Goal: Task Accomplishment & Management: Use online tool/utility

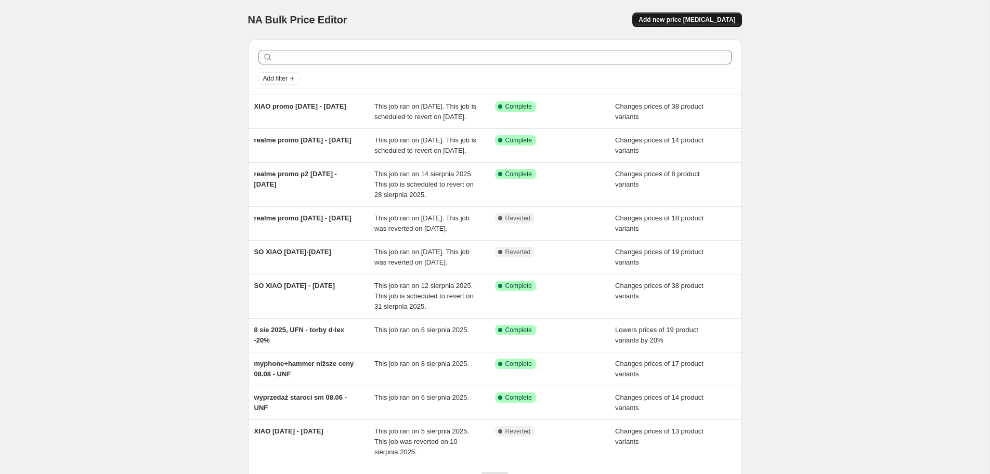
click at [678, 20] on span "Add new price [MEDICAL_DATA]" at bounding box center [687, 20] width 97 height 8
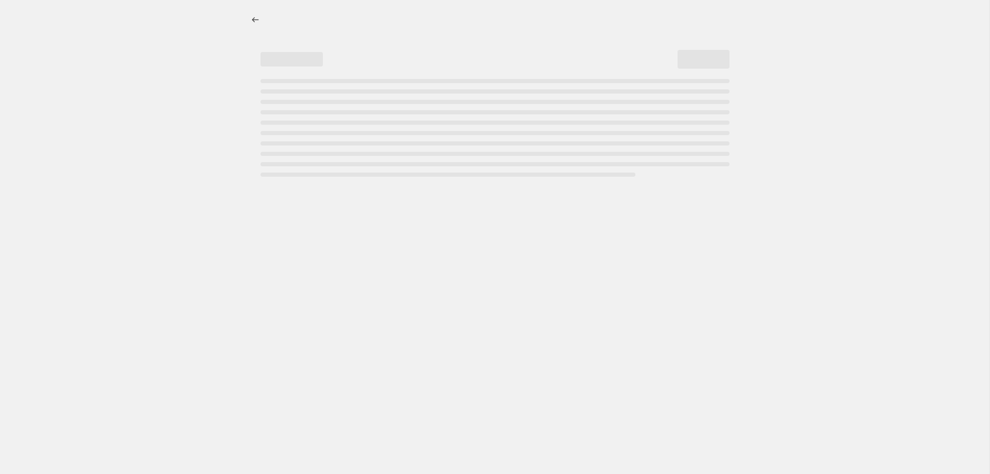
select select "percentage"
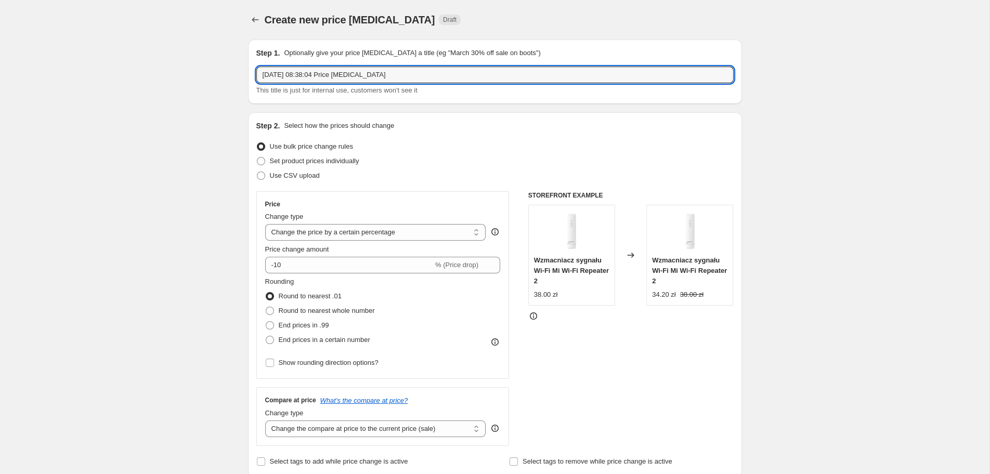
drag, startPoint x: 299, startPoint y: 74, endPoint x: 522, endPoint y: 89, distance: 223.1
click at [521, 83] on input "[DATE] 08:38:04 Price [MEDICAL_DATA]" at bounding box center [494, 75] width 477 height 17
type input "[DATE], do 28-sierpnia realme dodatkowe promo"
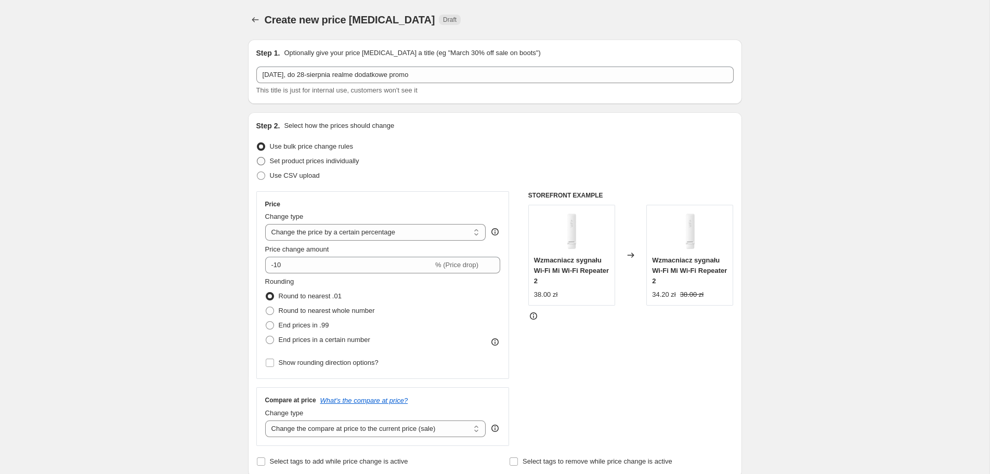
click at [302, 160] on span "Set product prices individually" at bounding box center [314, 161] width 89 height 8
click at [257, 158] on input "Set product prices individually" at bounding box center [257, 157] width 1 height 1
radio input "true"
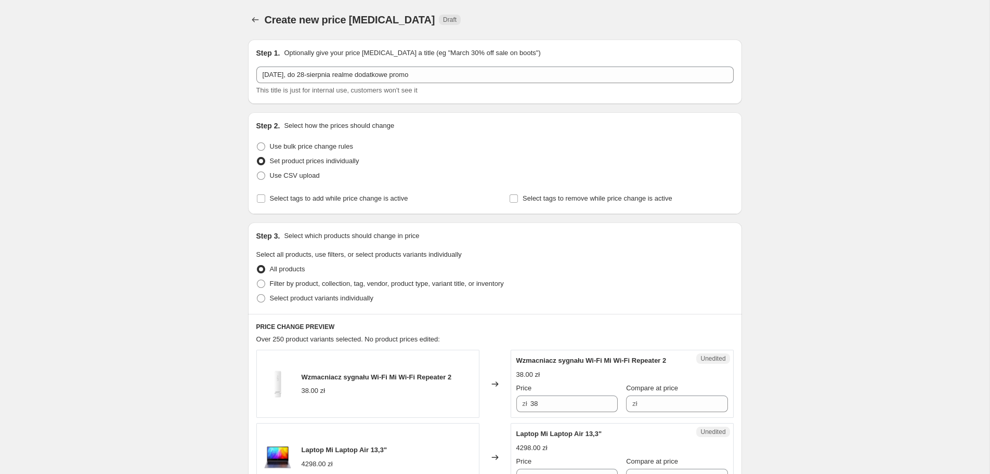
scroll to position [56, 0]
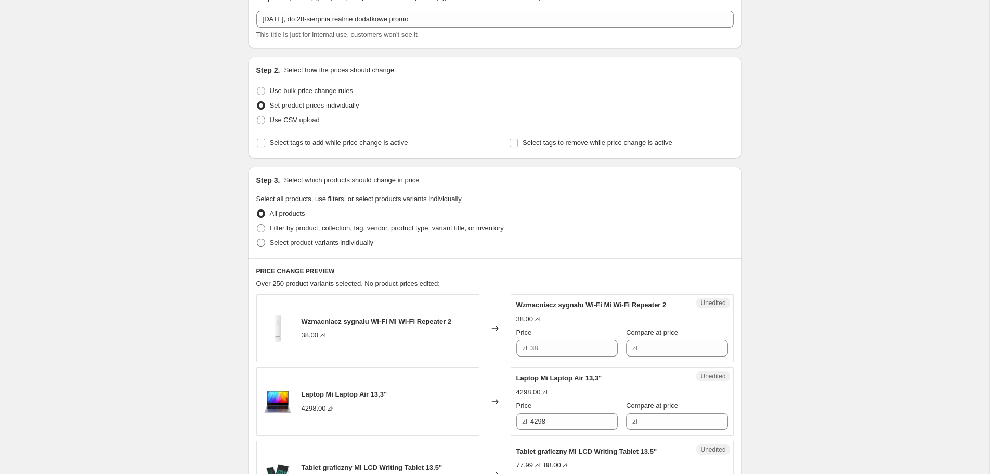
click at [299, 242] on span "Select product variants individually" at bounding box center [321, 243] width 103 height 8
click at [257, 239] on input "Select product variants individually" at bounding box center [257, 239] width 1 height 1
radio input "true"
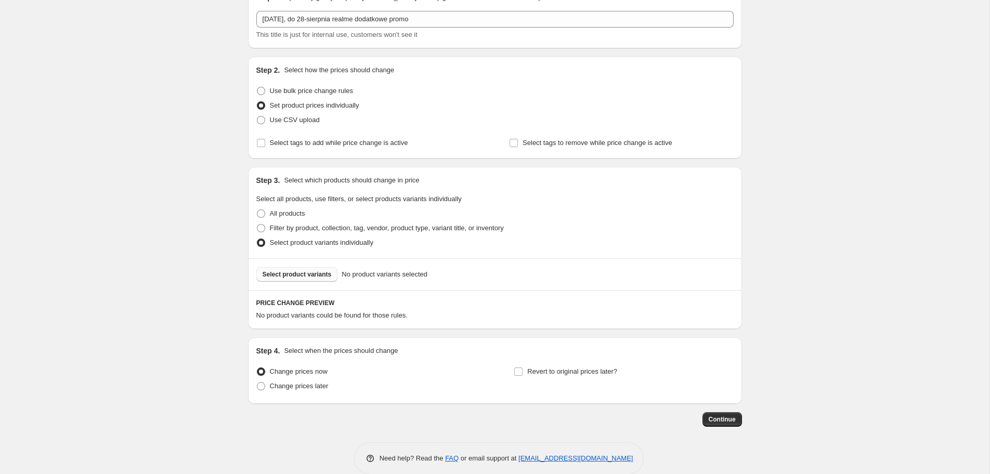
click at [308, 275] on span "Select product variants" at bounding box center [297, 274] width 69 height 8
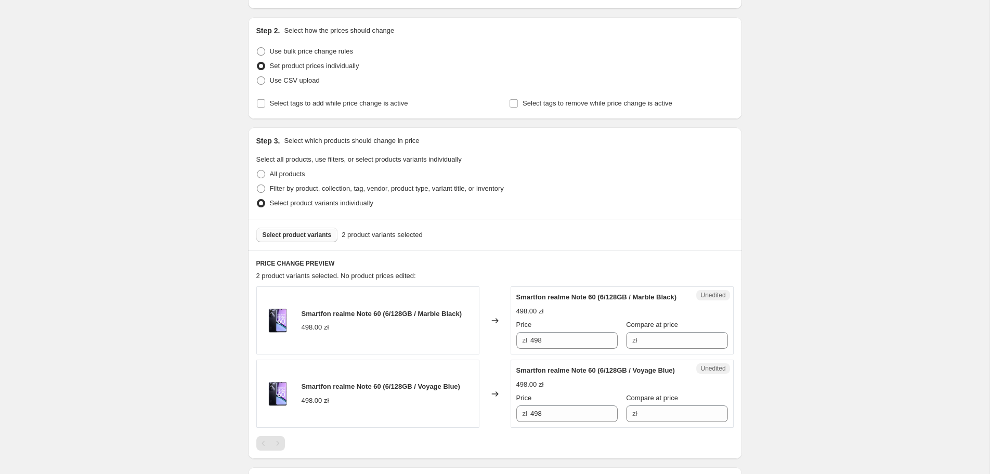
scroll to position [167, 0]
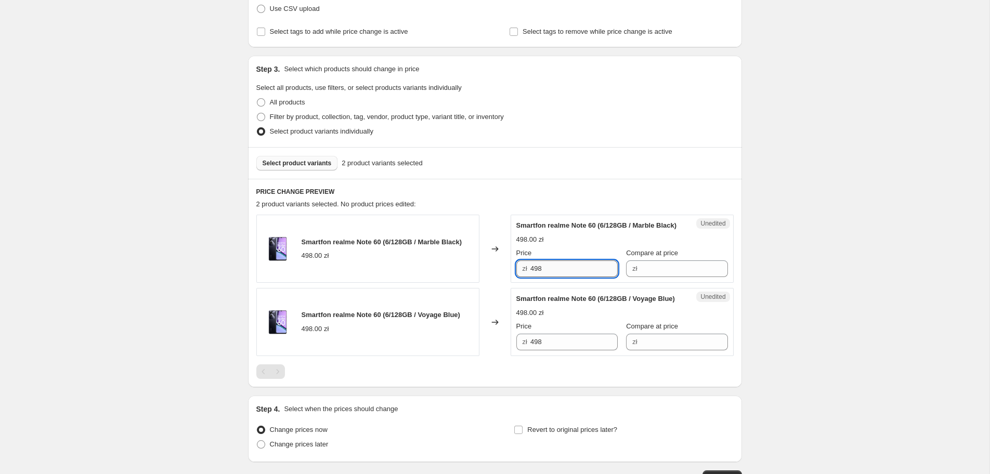
click at [572, 277] on input "498" at bounding box center [573, 268] width 87 height 17
paste input "47,99 zł"
type input "498"
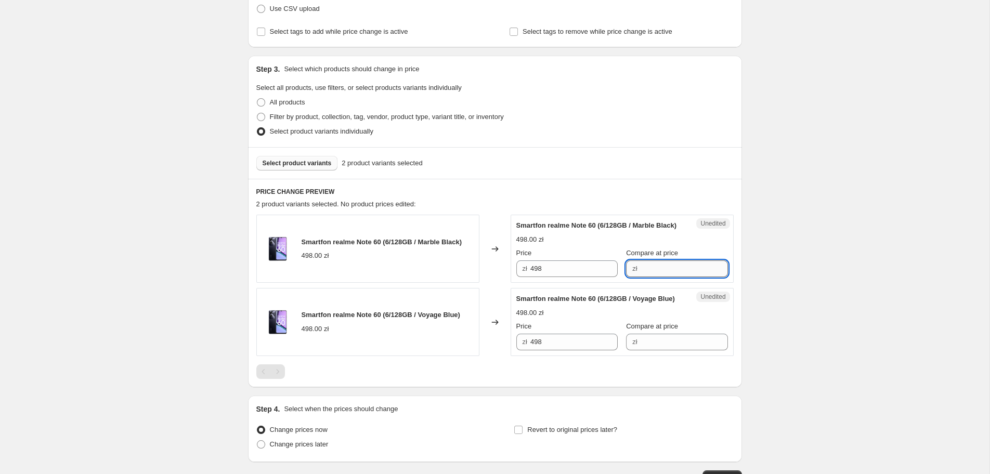
click at [675, 277] on input "Compare at price" at bounding box center [684, 268] width 87 height 17
drag, startPoint x: 601, startPoint y: 282, endPoint x: 588, endPoint y: 284, distance: 13.1
click at [641, 277] on input "298" at bounding box center [684, 268] width 87 height 17
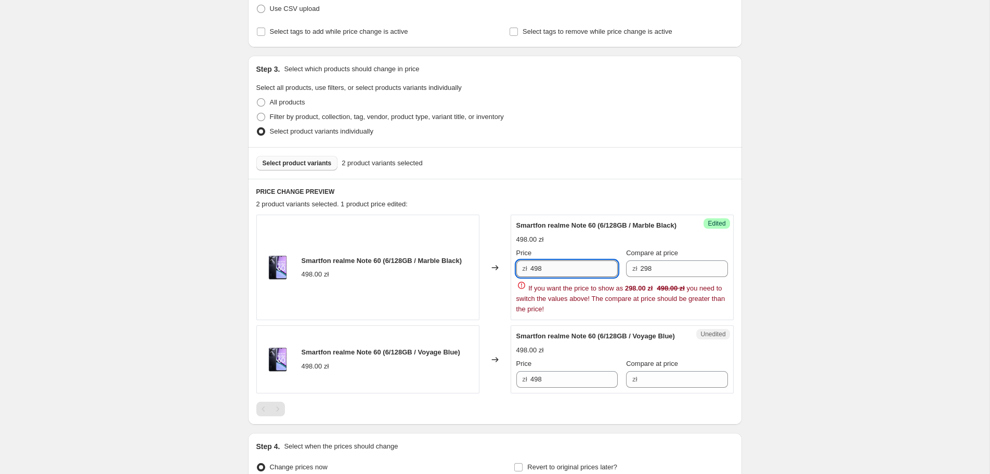
click at [554, 277] on input "498" at bounding box center [573, 268] width 87 height 17
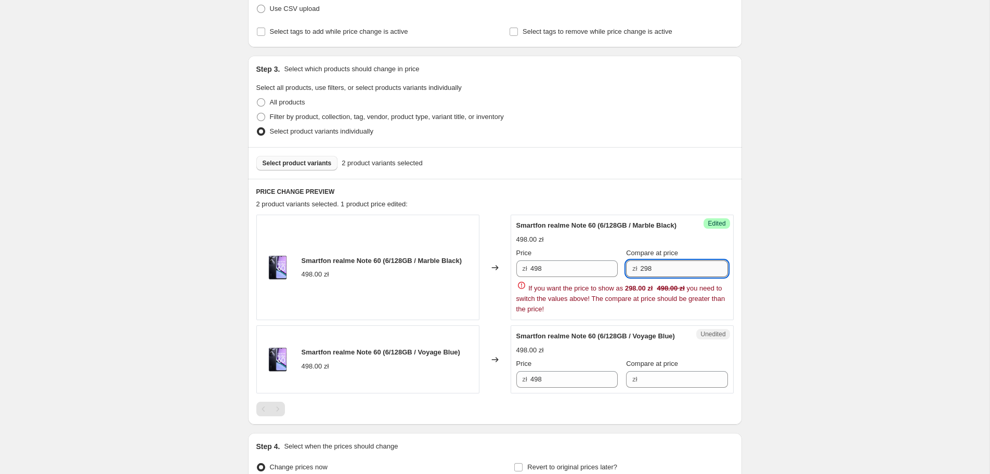
click at [649, 268] on input "298" at bounding box center [684, 268] width 87 height 17
paste input "4"
type input "498"
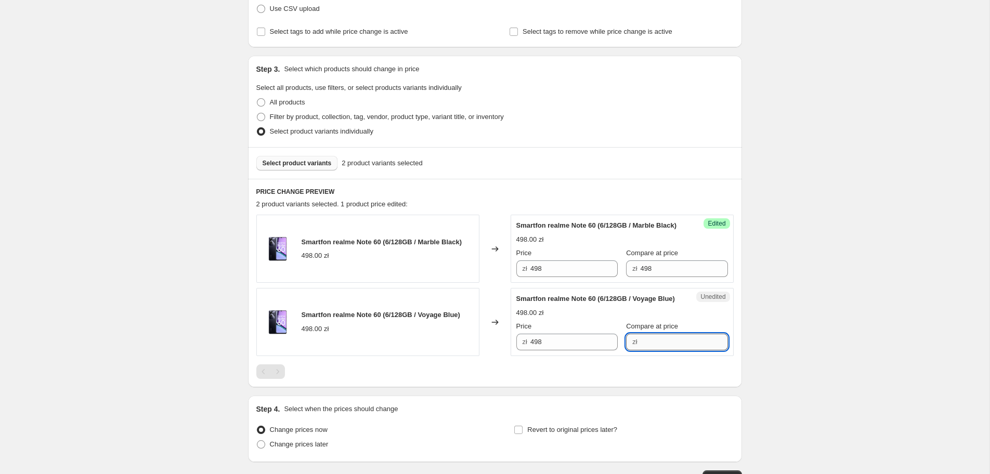
click at [643, 350] on input "Compare at price" at bounding box center [684, 342] width 87 height 17
paste input "498"
type input "498"
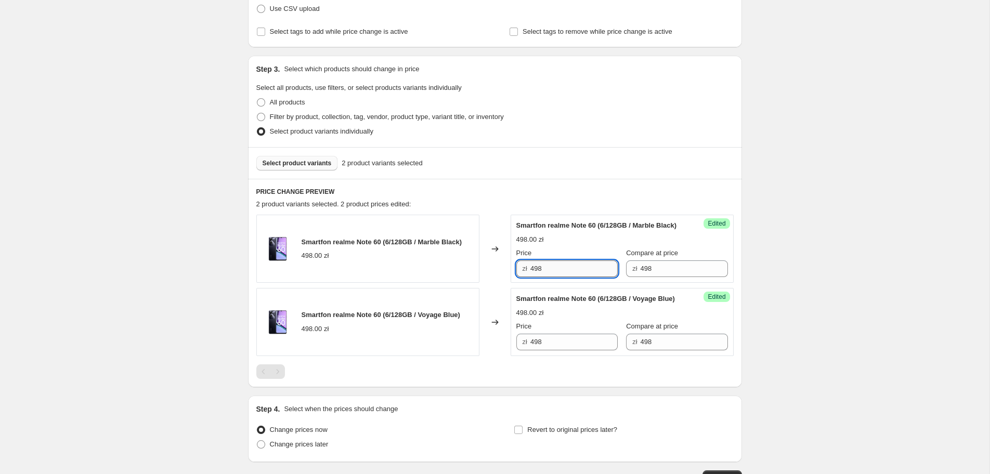
click at [565, 277] on input "498" at bounding box center [573, 268] width 87 height 17
drag, startPoint x: 565, startPoint y: 284, endPoint x: 445, endPoint y: 278, distance: 120.3
click at [530, 277] on input "498" at bounding box center [573, 268] width 87 height 17
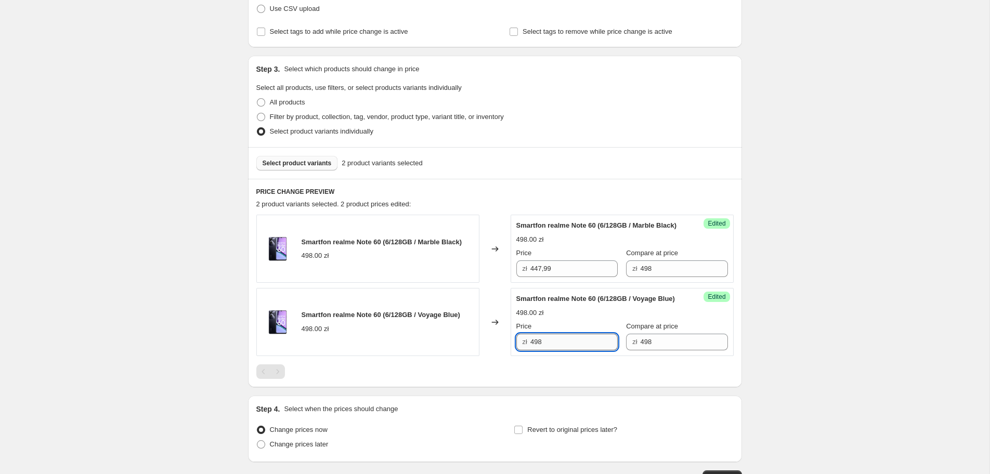
type input "498"
click at [556, 350] on input "498" at bounding box center [573, 342] width 87 height 17
paste input "47,99"
click at [545, 350] on input "447,99" at bounding box center [573, 342] width 87 height 17
type input "447.99"
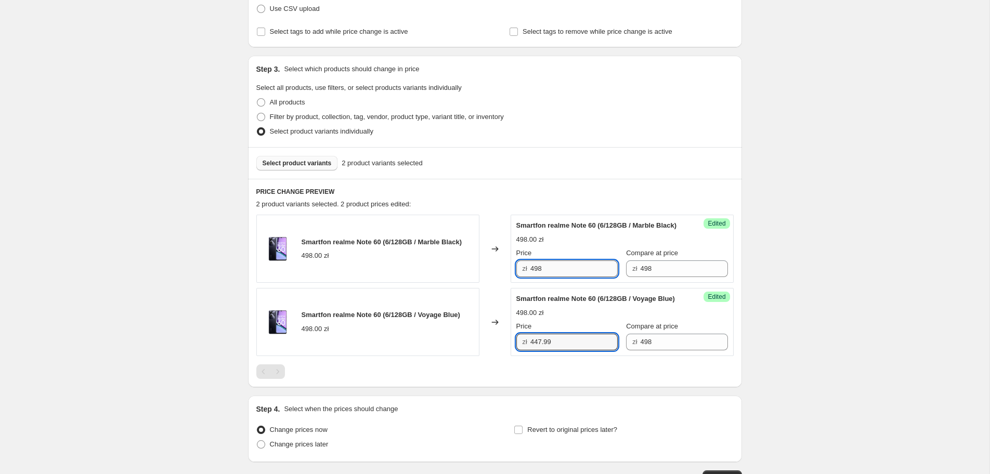
click at [539, 275] on input "498" at bounding box center [573, 268] width 87 height 17
paste input "47.99"
type input "447.99"
click at [779, 285] on div "Create new price [MEDICAL_DATA]. This page is ready Create new price [MEDICAL_D…" at bounding box center [494, 190] width 989 height 715
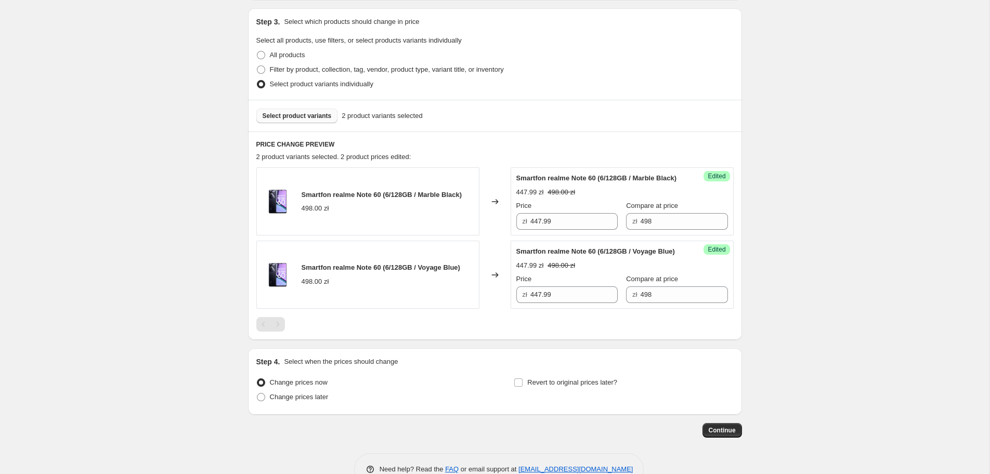
scroll to position [262, 0]
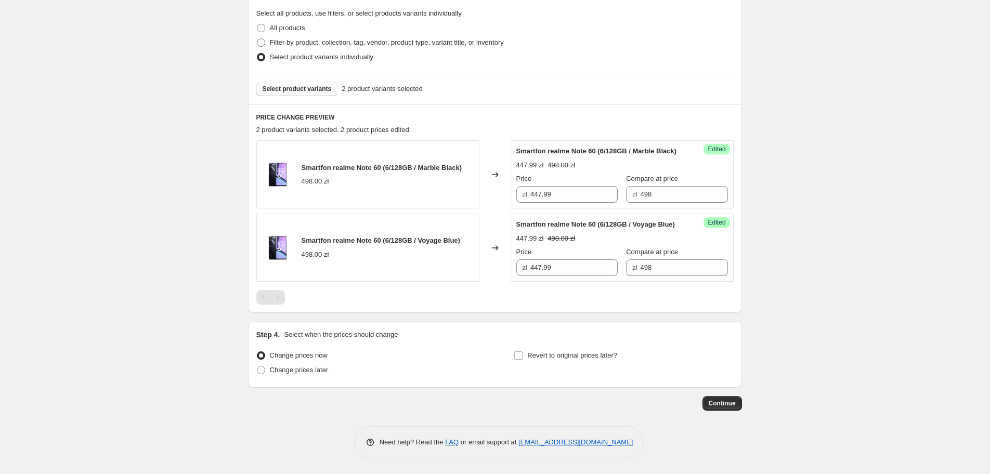
click at [308, 82] on button "Select product variants" at bounding box center [297, 89] width 82 height 15
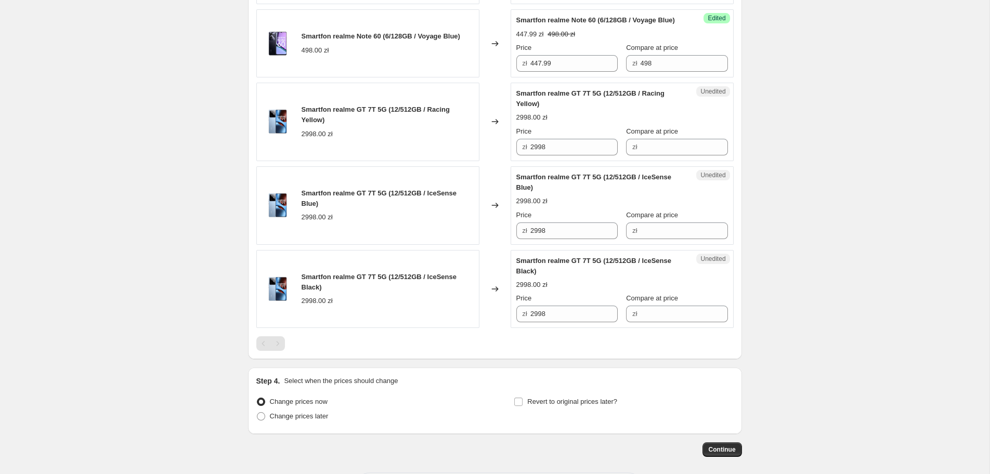
scroll to position [485, 0]
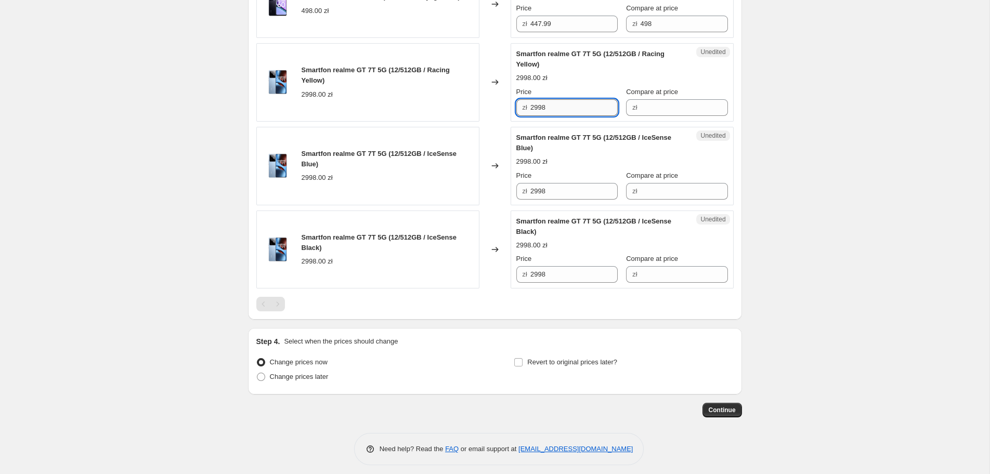
click at [556, 116] on input "2998" at bounding box center [573, 107] width 87 height 17
click at [647, 116] on input "Compare at price" at bounding box center [684, 107] width 87 height 17
paste input "2998"
type input "2998"
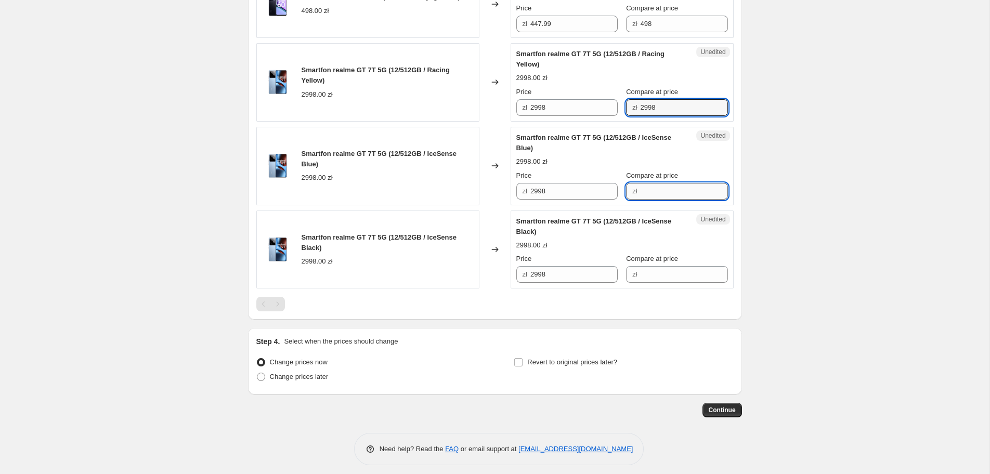
click at [655, 200] on input "Compare at price" at bounding box center [684, 191] width 87 height 17
paste input "2998"
type input "2998"
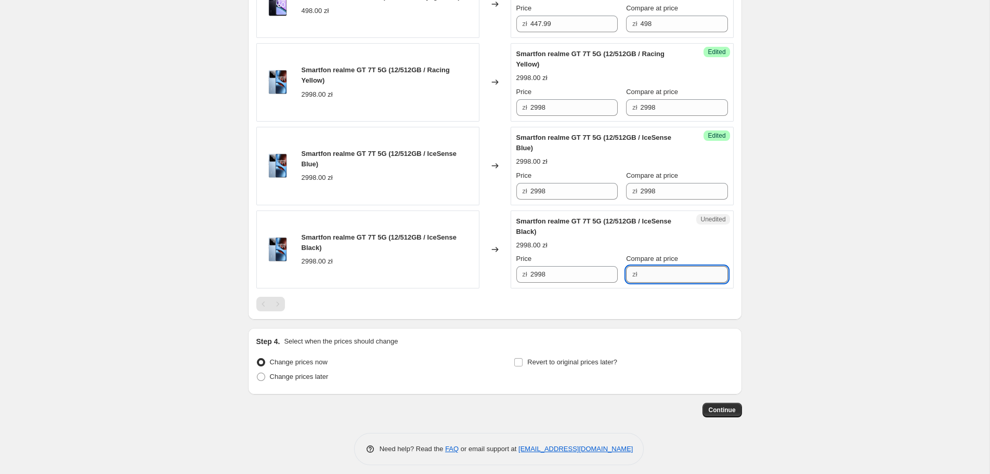
click at [660, 283] on input "Compare at price" at bounding box center [684, 274] width 87 height 17
paste input "2998"
type input "2998"
click at [580, 116] on input "2998" at bounding box center [573, 107] width 87 height 17
type input "2497.99"
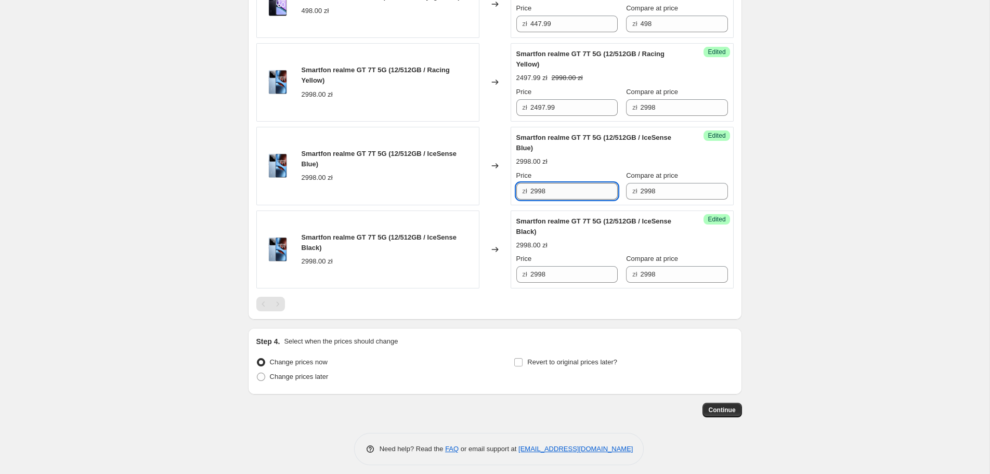
click at [556, 200] on input "2998" at bounding box center [573, 191] width 87 height 17
paste input "497.99"
type input "2497.99"
click at [557, 283] on input "2998" at bounding box center [573, 274] width 87 height 17
paste input "497.99"
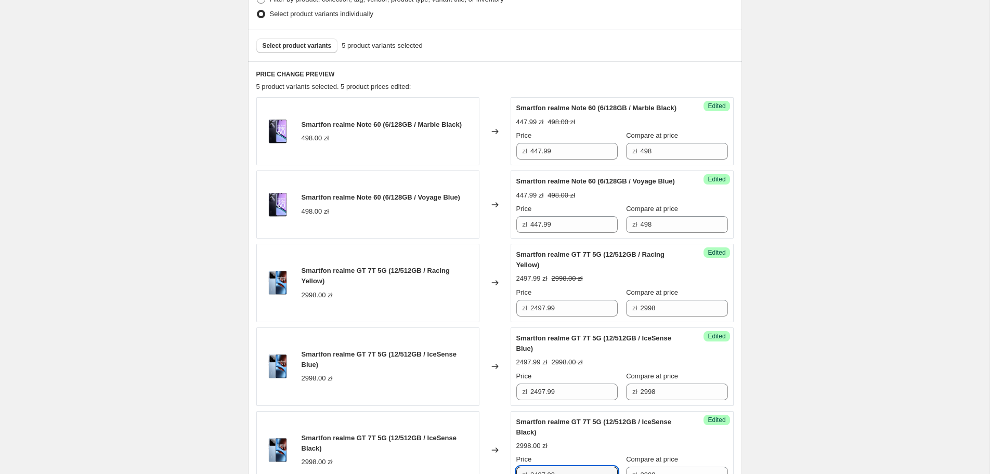
scroll to position [206, 0]
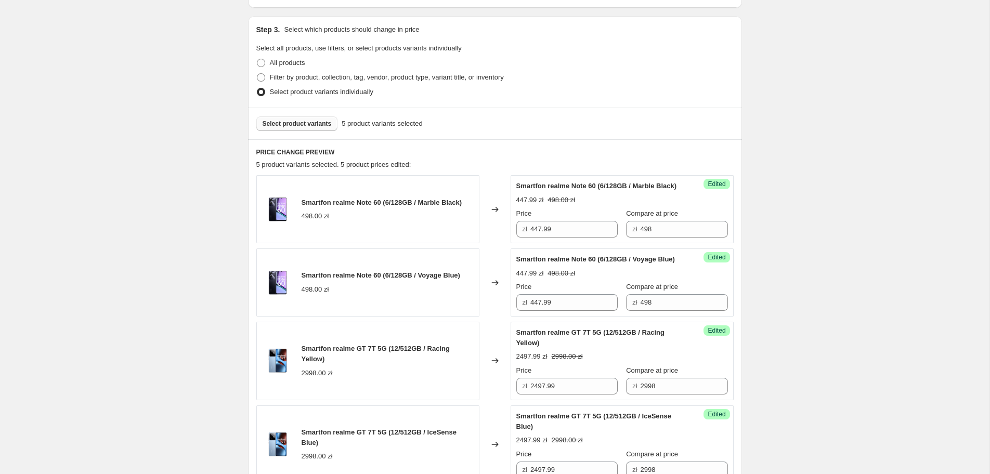
type input "2497.99"
drag, startPoint x: 287, startPoint y: 121, endPoint x: 256, endPoint y: 99, distance: 38.1
click at [285, 120] on span "Select product variants" at bounding box center [297, 124] width 69 height 8
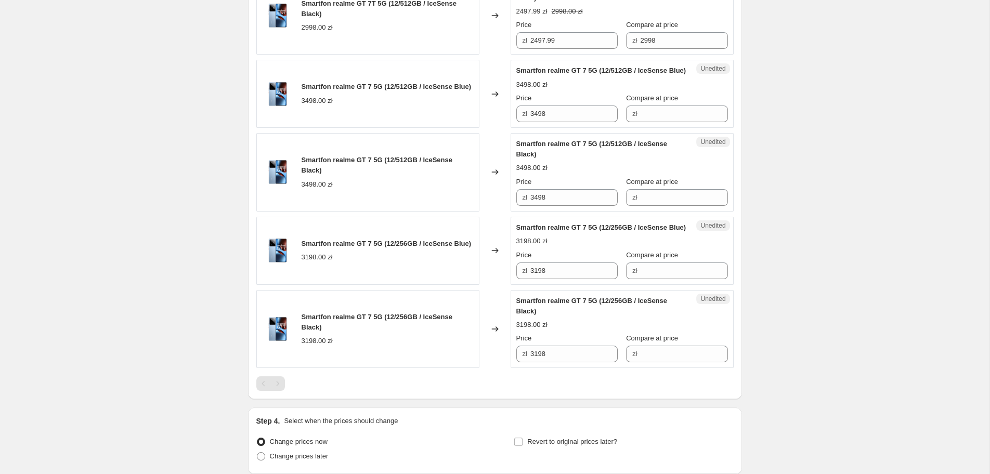
scroll to position [681, 0]
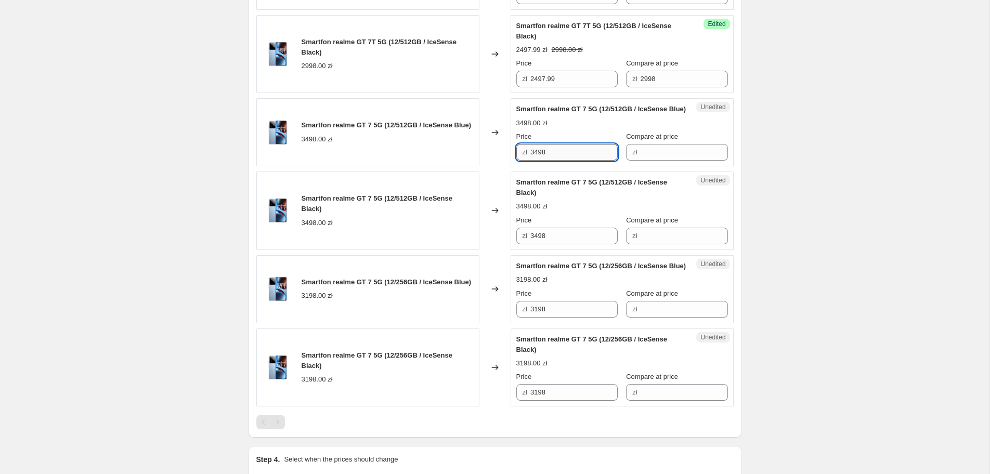
click at [577, 161] on input "3498" at bounding box center [573, 152] width 87 height 17
click at [673, 161] on input "Compare at price" at bounding box center [684, 152] width 87 height 17
paste input "3498"
type input "3498"
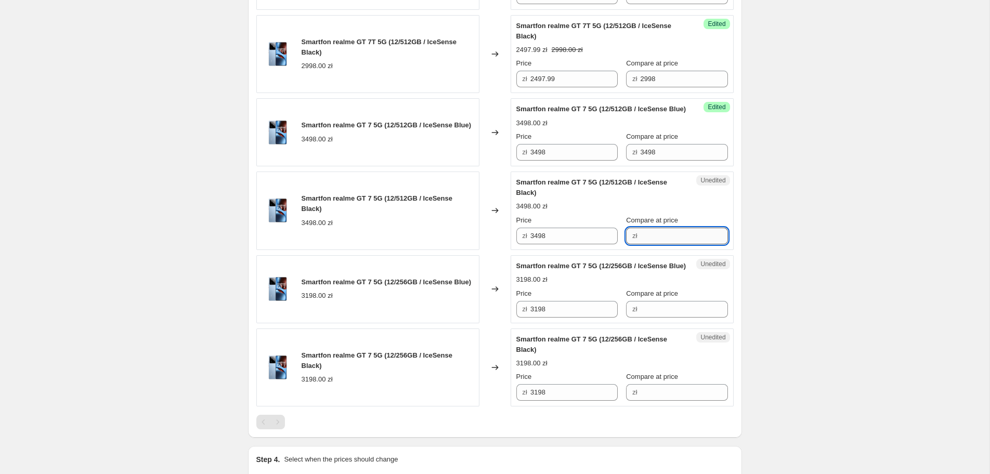
click at [661, 244] on input "Compare at price" at bounding box center [684, 236] width 87 height 17
paste input "3498"
type input "3498"
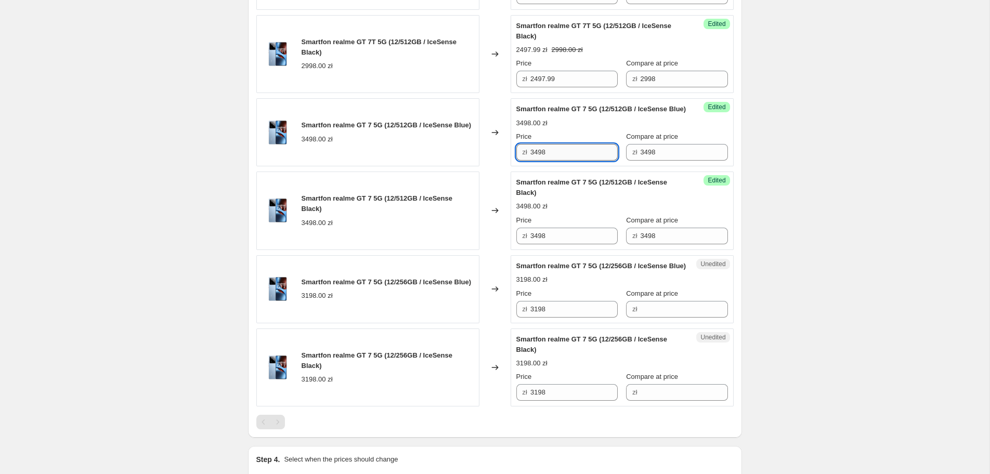
click at [566, 161] on input "3498" at bounding box center [573, 152] width 87 height 17
type input "3197.99"
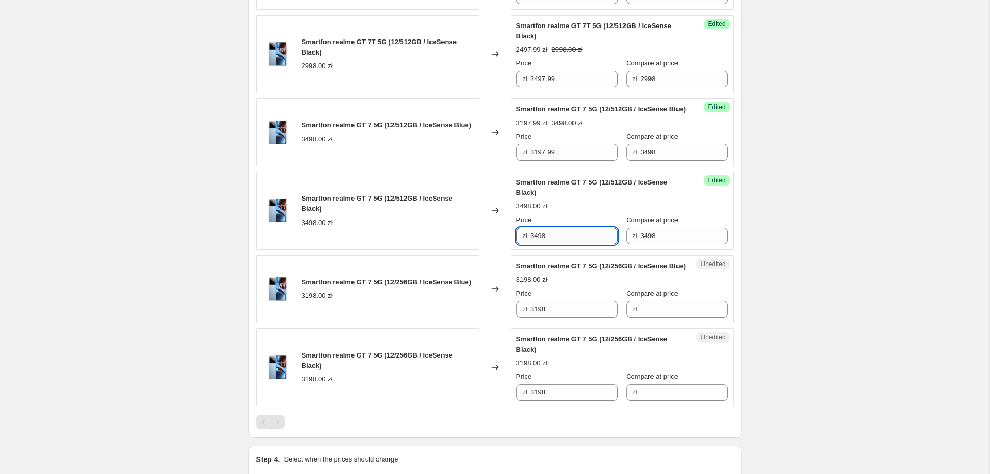
click at [564, 244] on input "3498" at bounding box center [573, 236] width 87 height 17
paste input "197.99"
type input "3197.99"
click at [559, 318] on input "3198" at bounding box center [573, 309] width 87 height 17
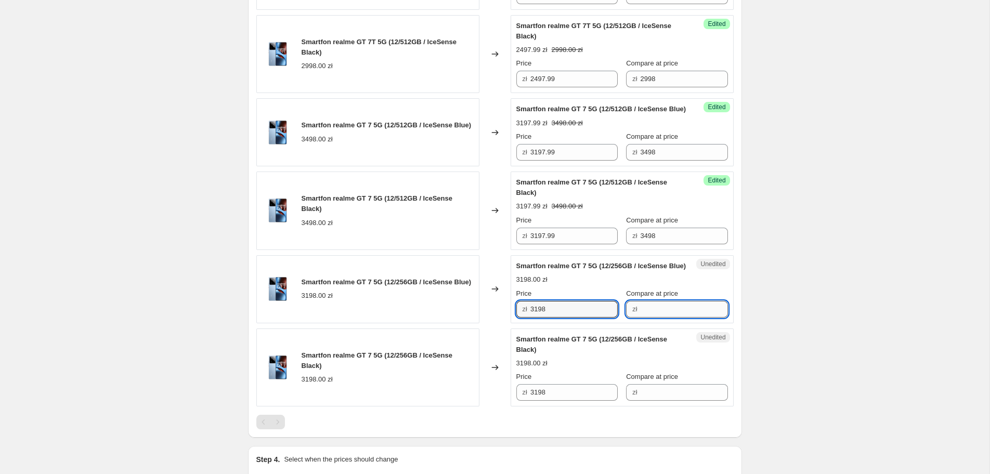
click at [646, 318] on input "Compare at price" at bounding box center [684, 309] width 87 height 17
paste input "3198"
type input "3198"
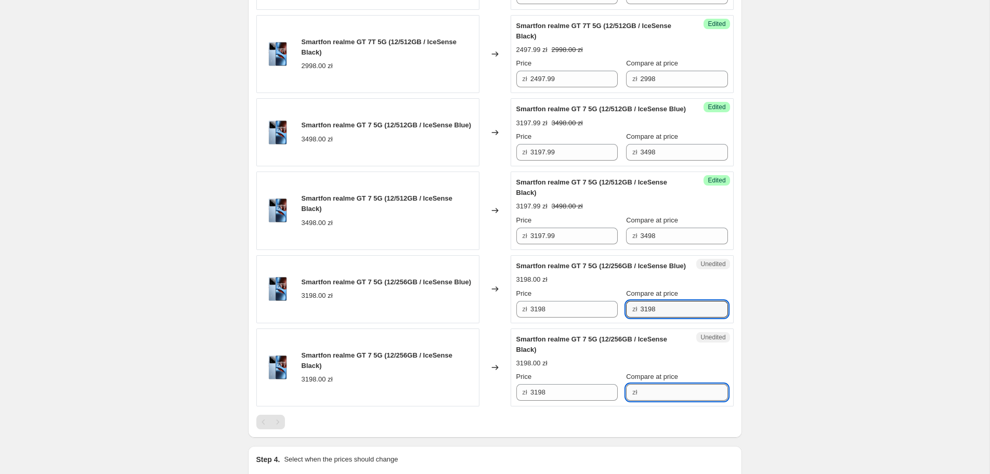
click at [641, 401] on input "Compare at price" at bounding box center [684, 392] width 87 height 17
paste input "3198"
type input "3198"
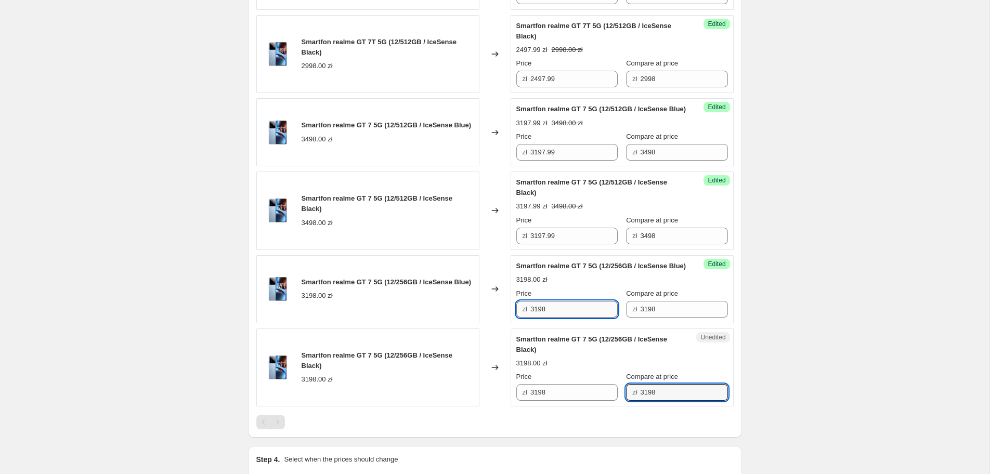
click at [556, 318] on input "3198" at bounding box center [573, 309] width 87 height 17
type input "2897.99"
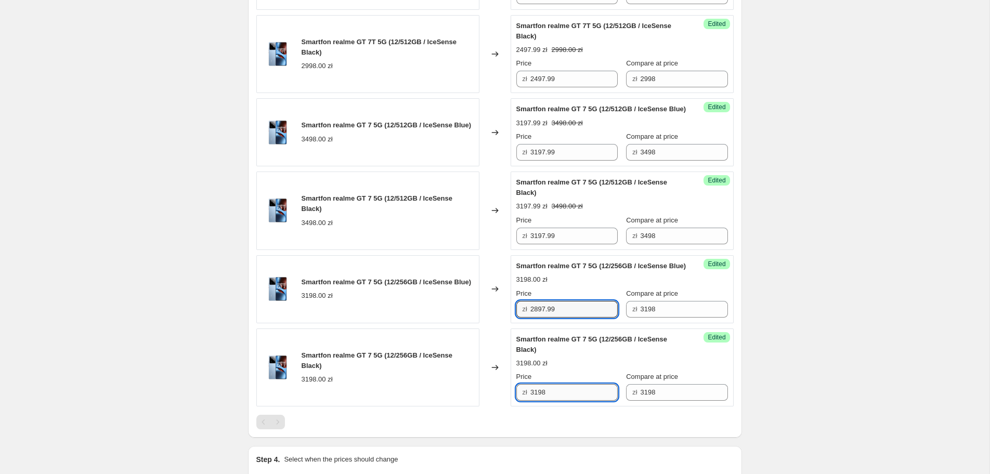
click at [567, 401] on input "3198" at bounding box center [573, 392] width 87 height 17
paste input "2897.99"
type input "2897.99"
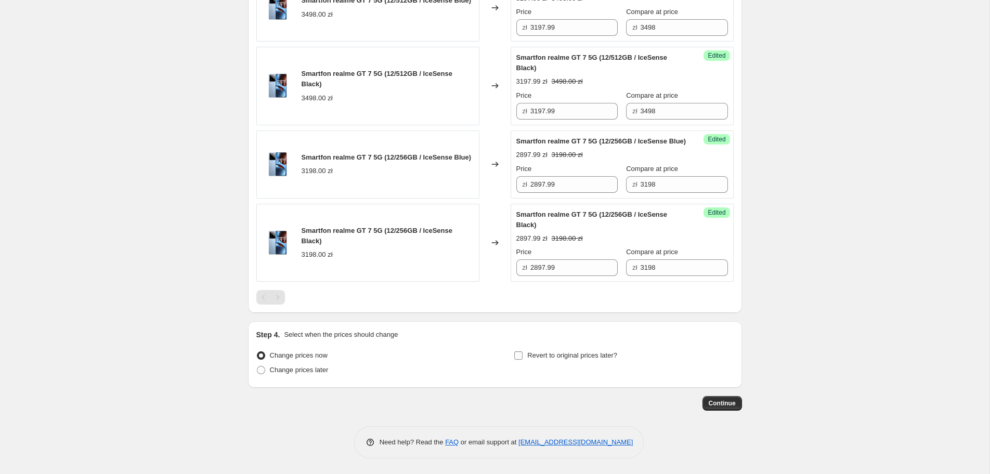
click at [563, 358] on span "Revert to original prices later?" at bounding box center [572, 355] width 90 height 8
click at [523, 358] on input "Revert to original prices later?" at bounding box center [518, 355] width 8 height 8
checkbox input "true"
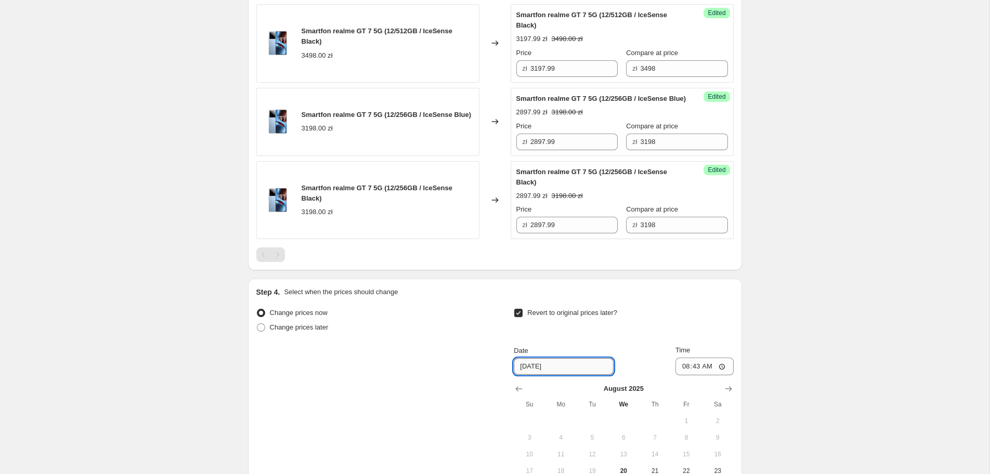
click at [556, 375] on input "[DATE]" at bounding box center [564, 366] width 100 height 17
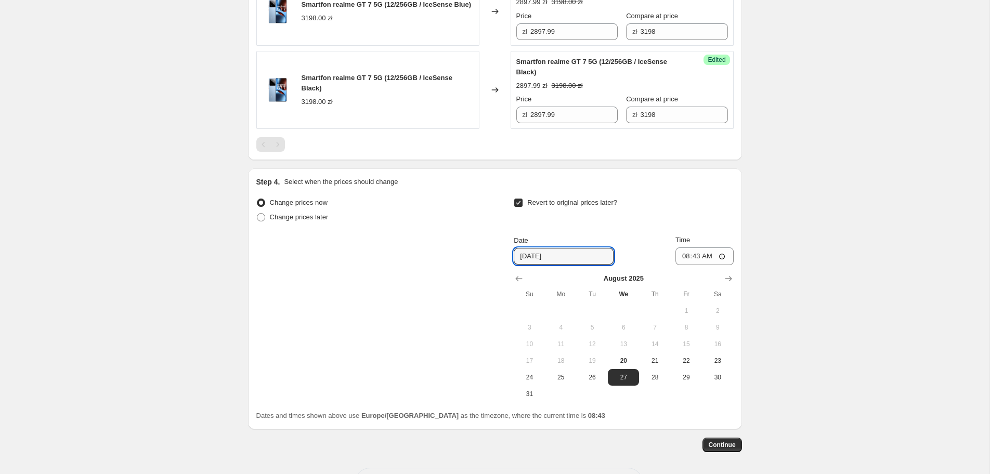
scroll to position [1015, 0]
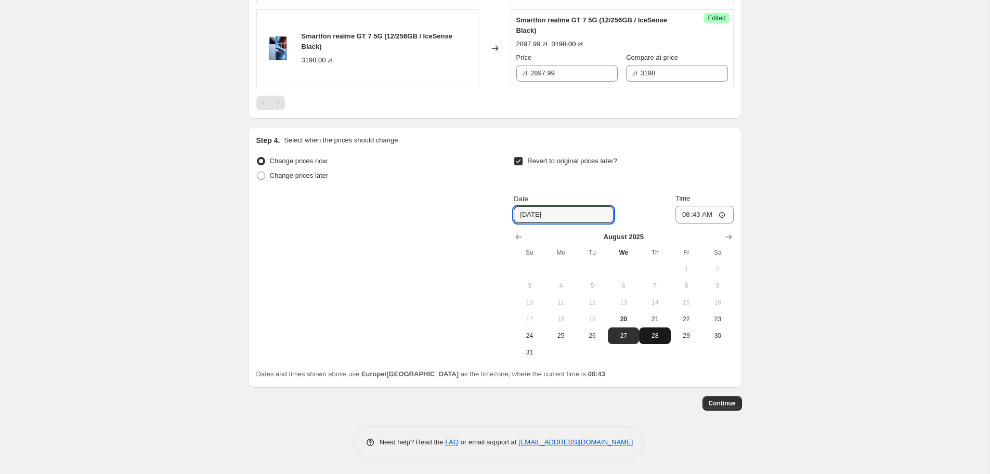
click at [661, 340] on span "28" at bounding box center [654, 336] width 23 height 8
type input "[DATE]"
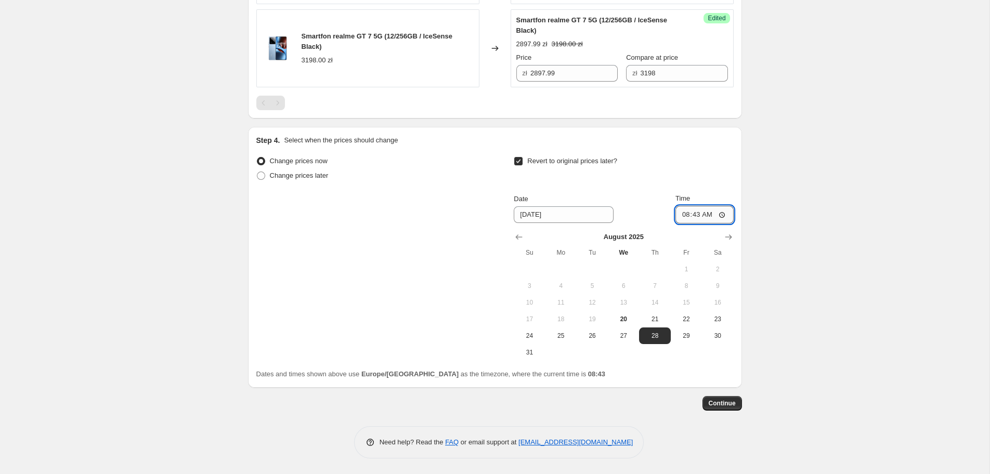
click at [712, 224] on input "08:43" at bounding box center [704, 215] width 58 height 18
type input "23:55"
click at [721, 408] on span "Continue" at bounding box center [722, 403] width 27 height 8
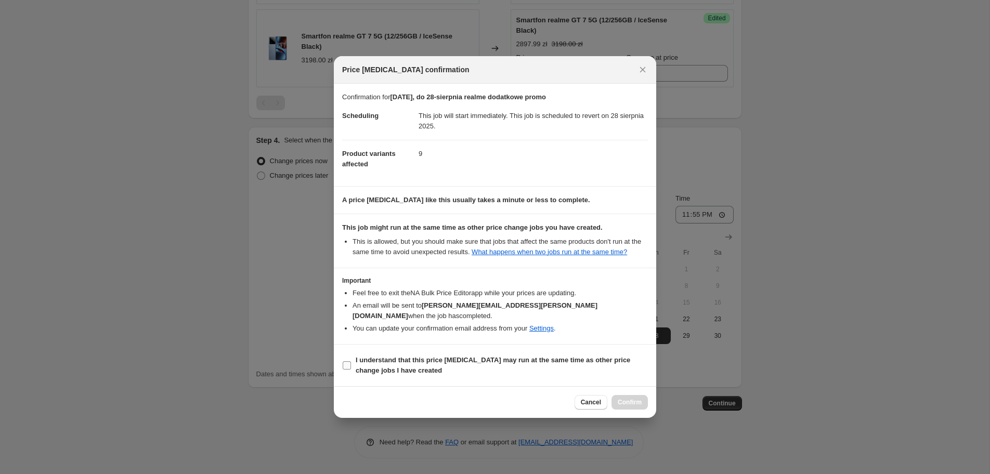
drag, startPoint x: 347, startPoint y: 357, endPoint x: 357, endPoint y: 358, distance: 9.9
click at [347, 361] on input "I understand that this price [MEDICAL_DATA] may run at the same time as other p…" at bounding box center [347, 365] width 8 height 8
checkbox input "true"
click at [635, 398] on span "Confirm" at bounding box center [630, 402] width 24 height 8
